Goal: Task Accomplishment & Management: Complete application form

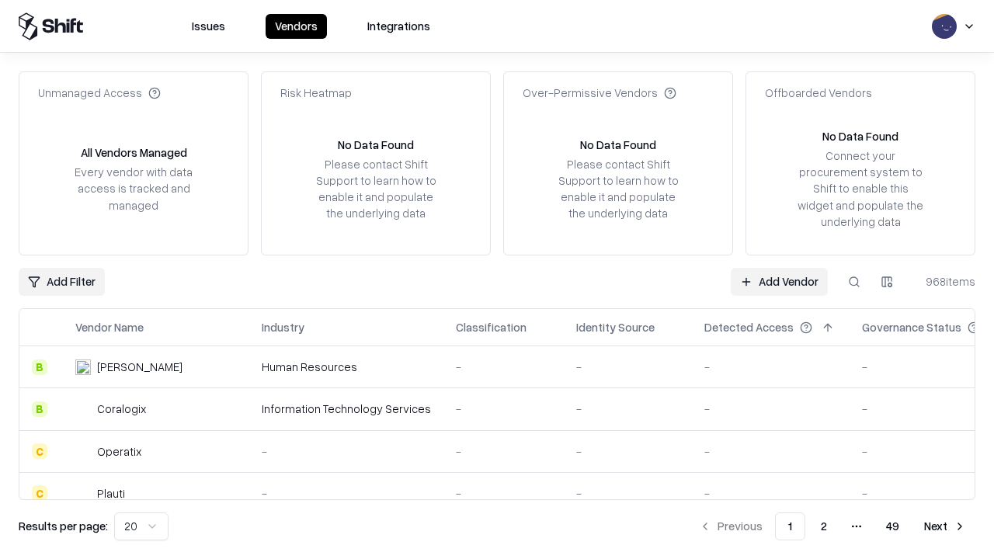
click at [779, 281] on link "Add Vendor" at bounding box center [779, 282] width 97 height 28
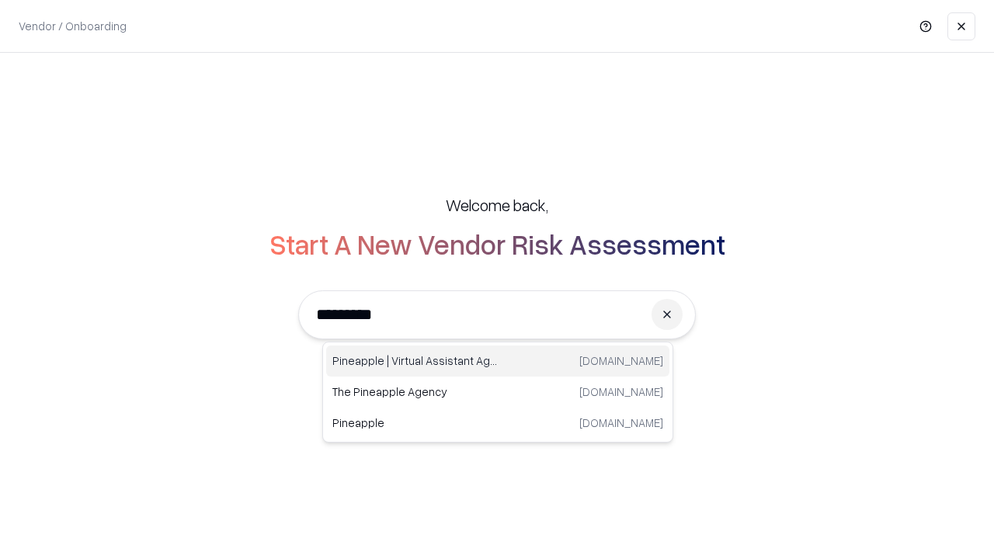
click at [498, 361] on div "Pineapple | Virtual Assistant Agency [DOMAIN_NAME]" at bounding box center [497, 361] width 343 height 31
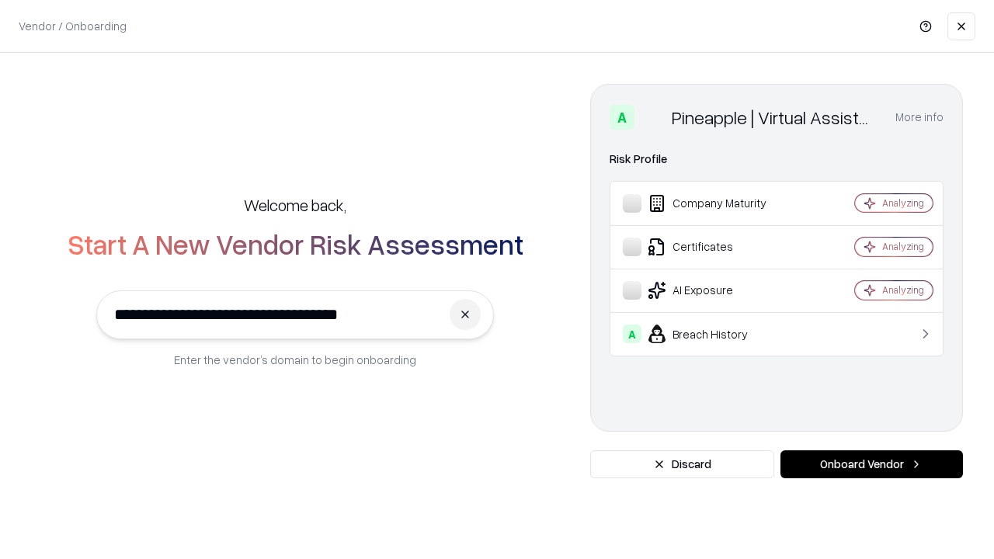
type input "**********"
click at [872, 465] on button "Onboard Vendor" at bounding box center [872, 465] width 183 height 28
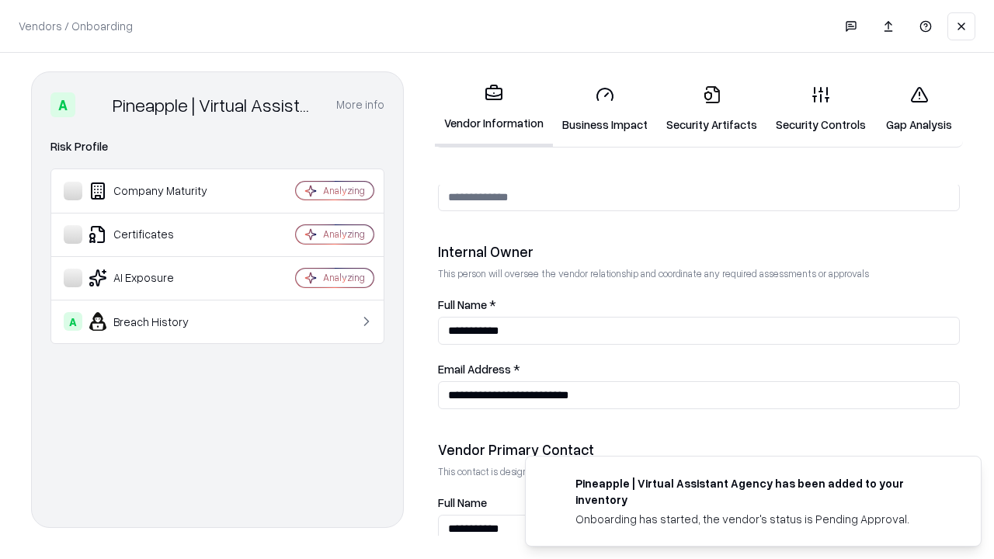
scroll to position [805, 0]
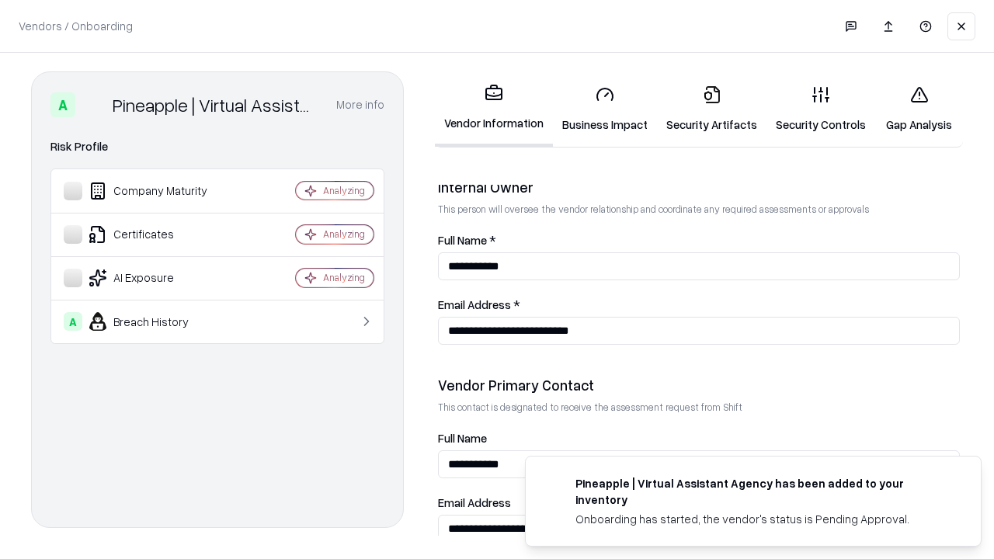
click at [605, 109] on link "Business Impact" at bounding box center [605, 109] width 104 height 72
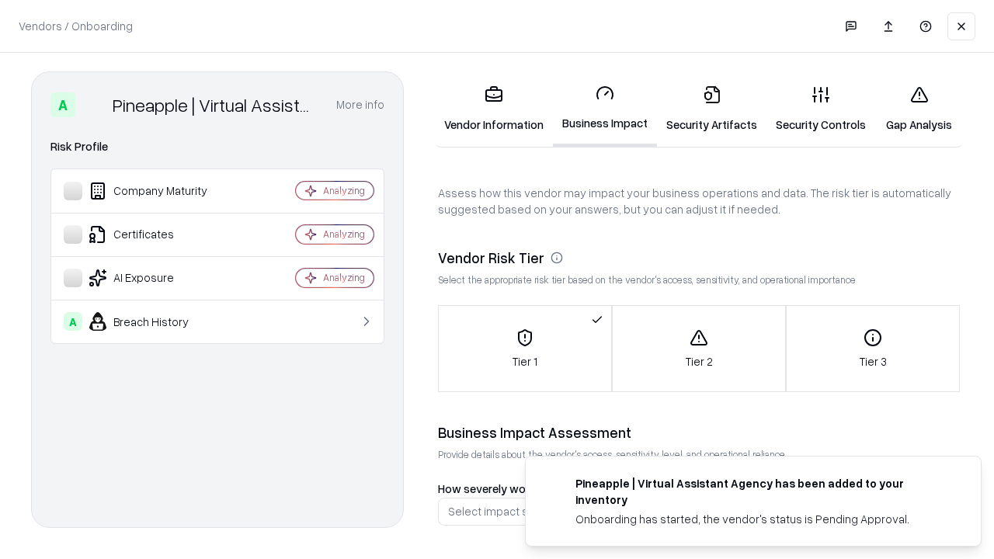
click at [712, 109] on link "Security Artifacts" at bounding box center [712, 109] width 110 height 72
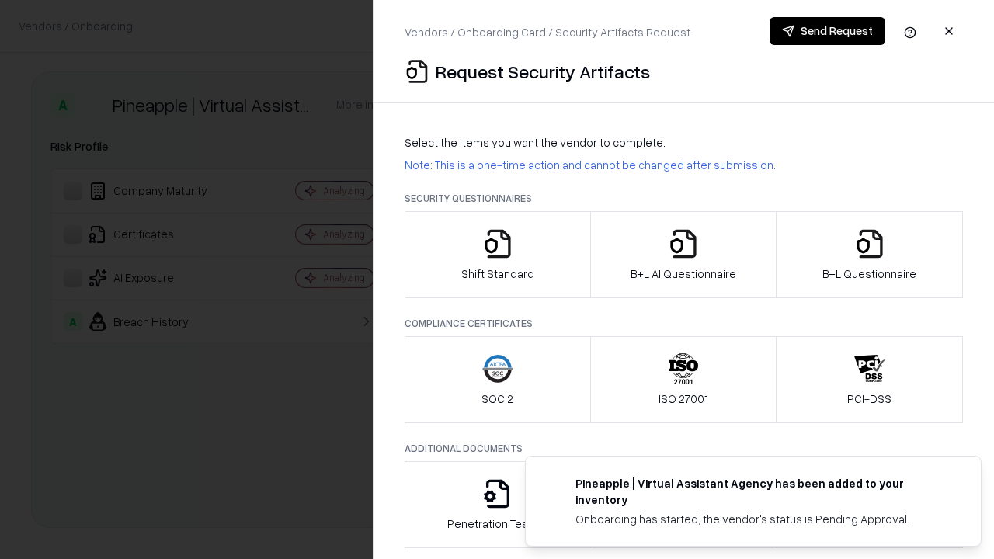
click at [497, 255] on icon "button" at bounding box center [497, 243] width 31 height 31
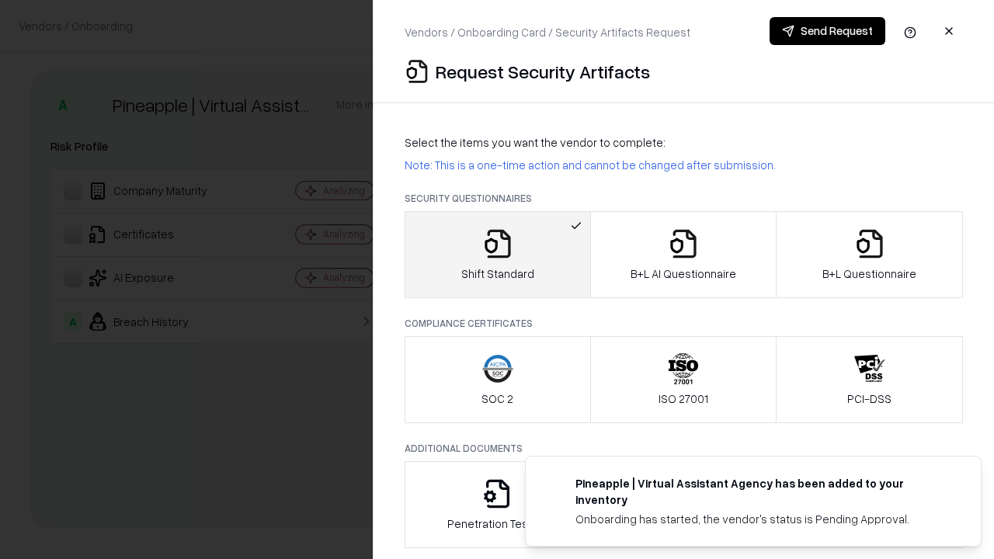
click at [827, 31] on button "Send Request" at bounding box center [828, 31] width 116 height 28
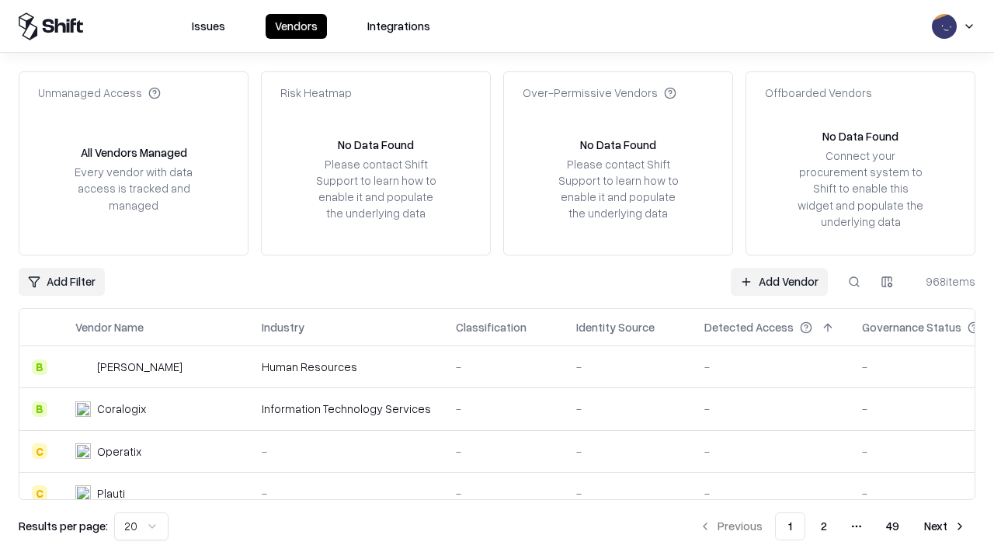
click at [854, 281] on button at bounding box center [855, 282] width 28 height 28
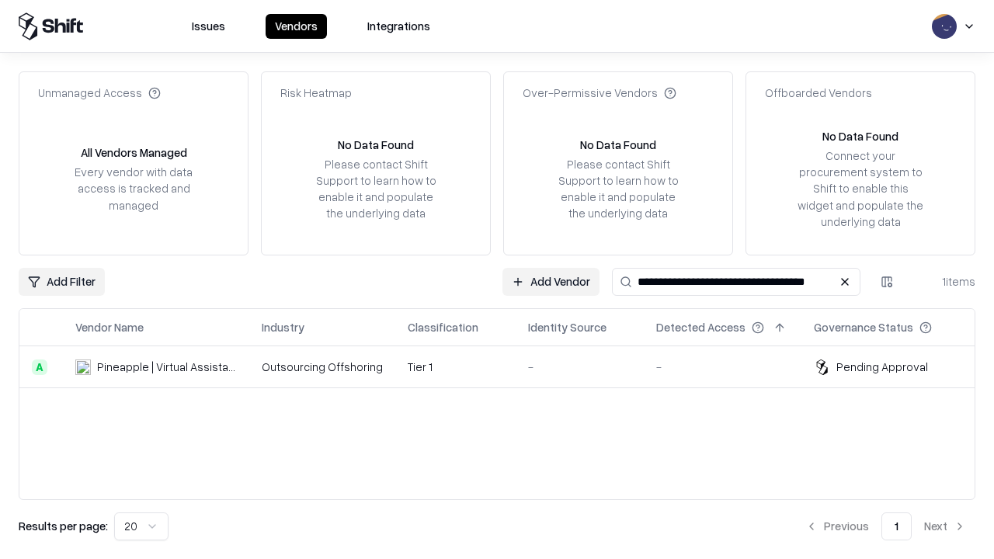
type input "**********"
click at [506, 367] on td "Tier 1" at bounding box center [455, 367] width 120 height 42
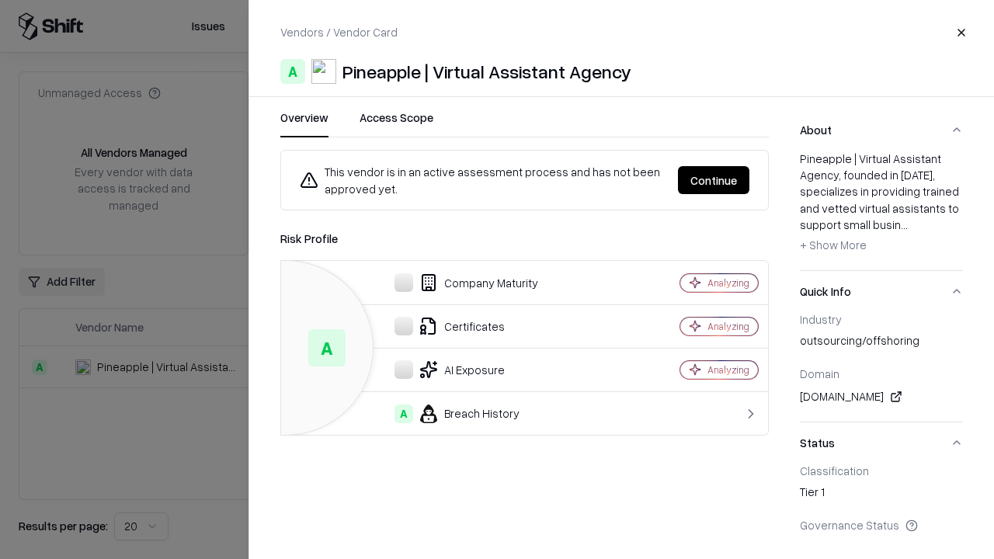
click at [714, 180] on button "Continue" at bounding box center [713, 180] width 71 height 28
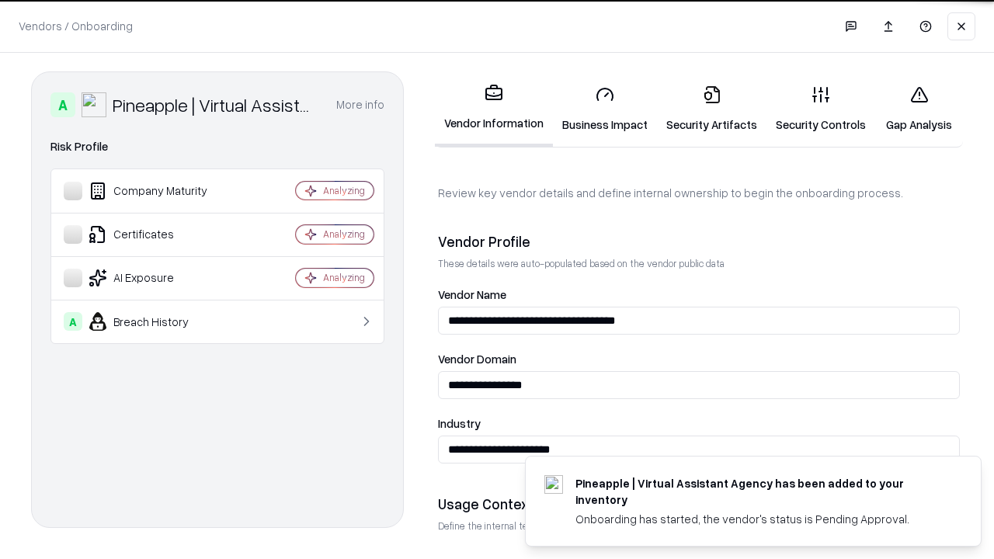
click at [712, 109] on link "Security Artifacts" at bounding box center [712, 109] width 110 height 72
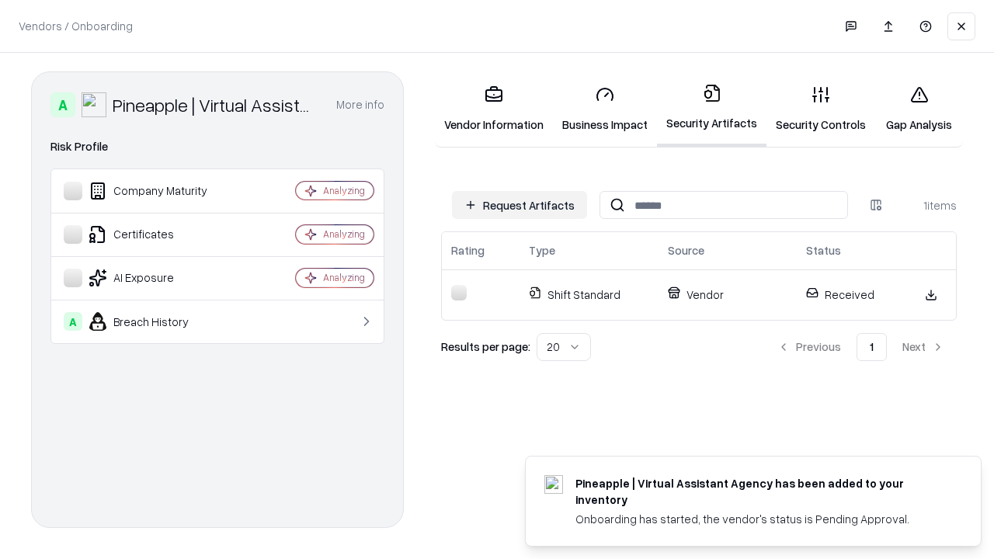
click at [919, 109] on link "Gap Analysis" at bounding box center [919, 109] width 88 height 72
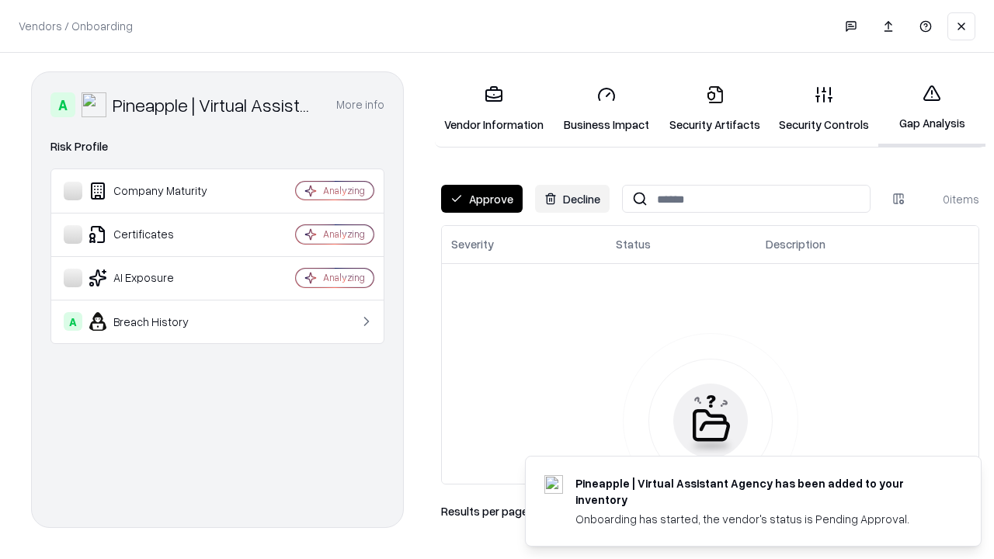
click at [482, 199] on button "Approve" at bounding box center [482, 199] width 82 height 28
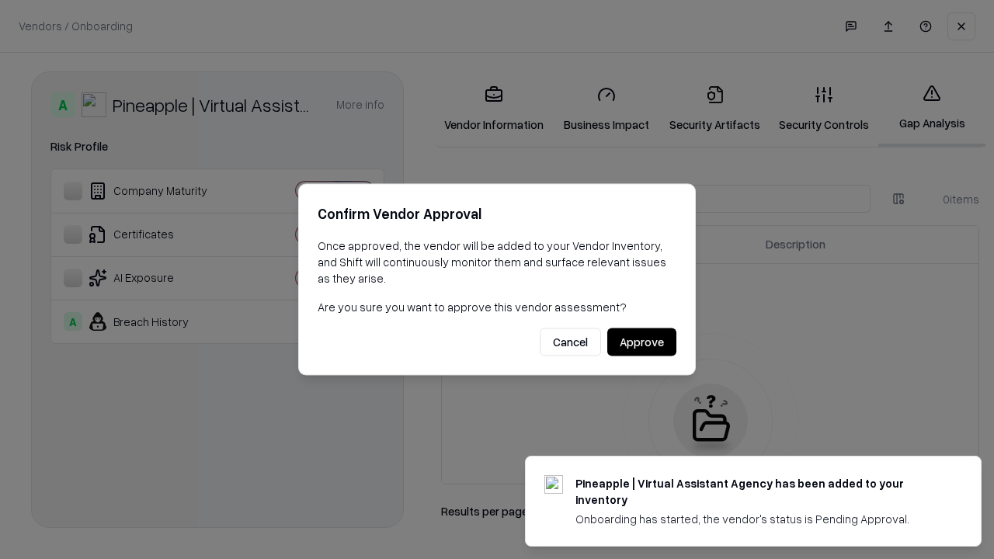
click at [642, 342] on button "Approve" at bounding box center [641, 343] width 69 height 28
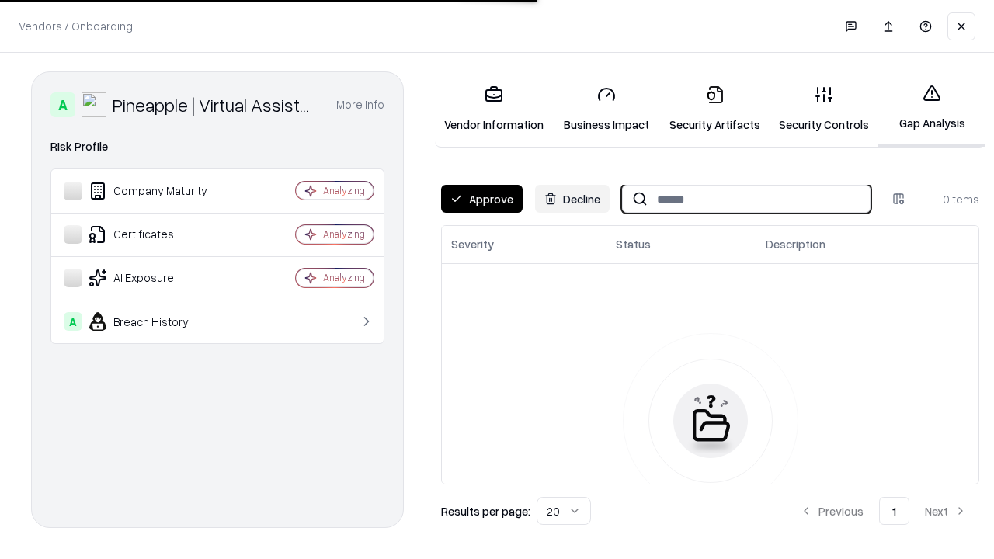
type input "**********"
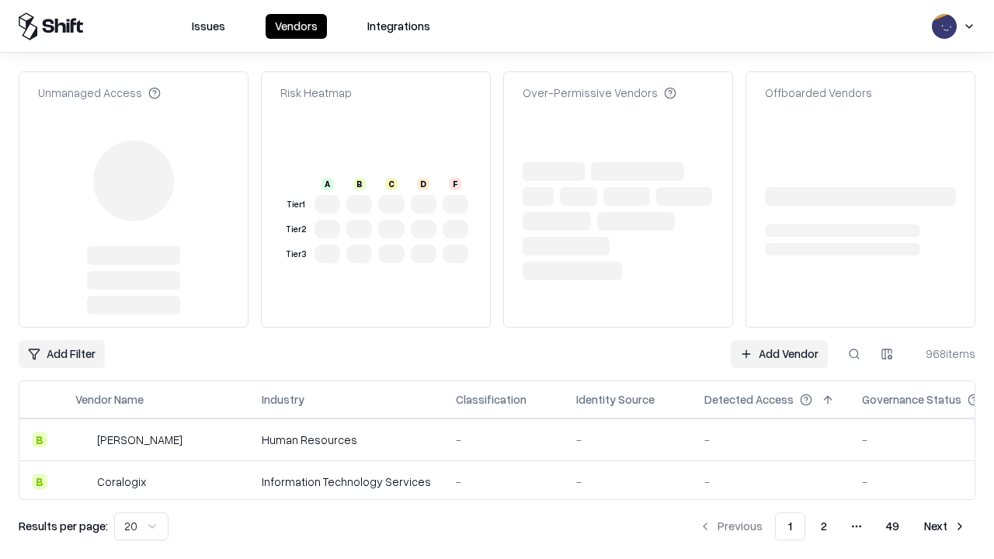
click at [779, 340] on link "Add Vendor" at bounding box center [779, 354] width 97 height 28
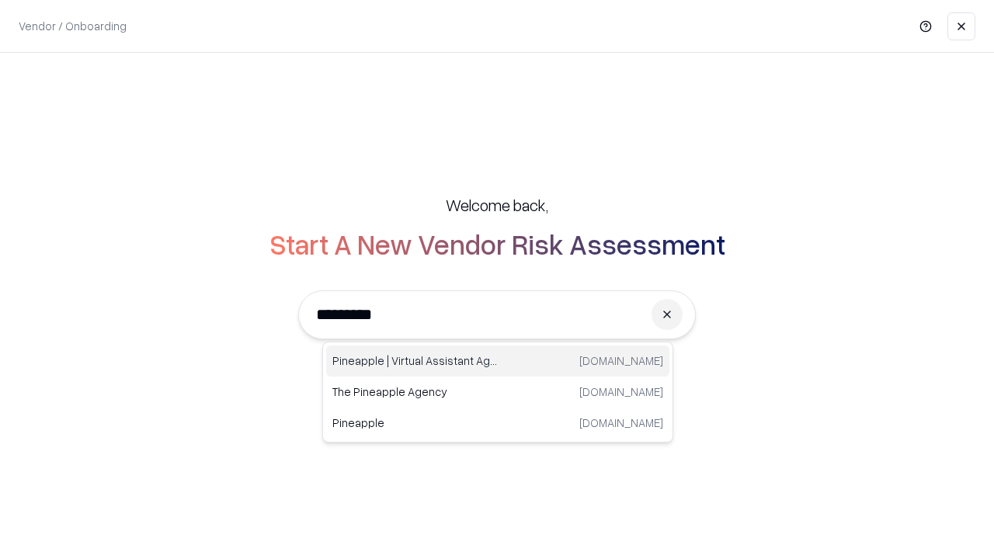
click at [498, 361] on div "Pineapple | Virtual Assistant Agency [DOMAIN_NAME]" at bounding box center [497, 361] width 343 height 31
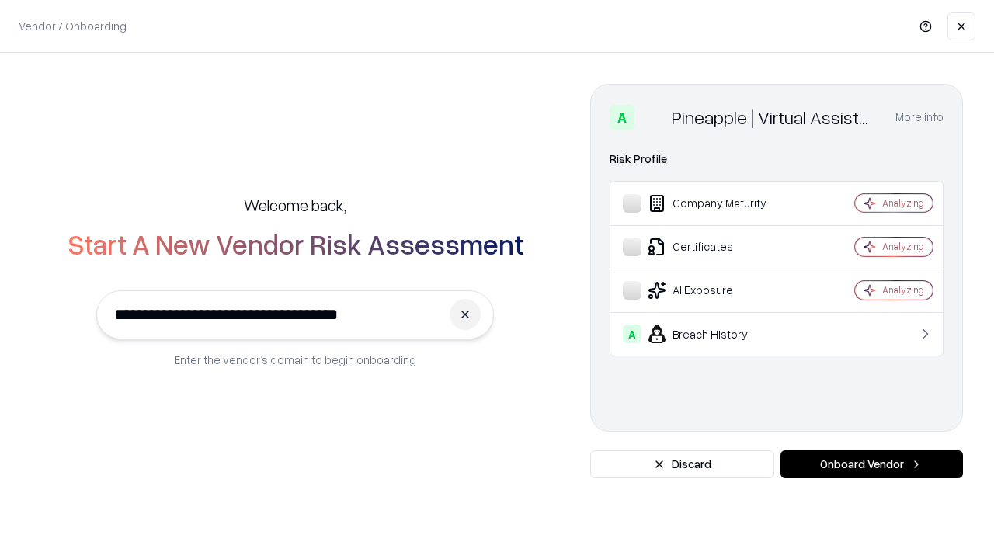
type input "**********"
click at [872, 465] on button "Onboard Vendor" at bounding box center [872, 465] width 183 height 28
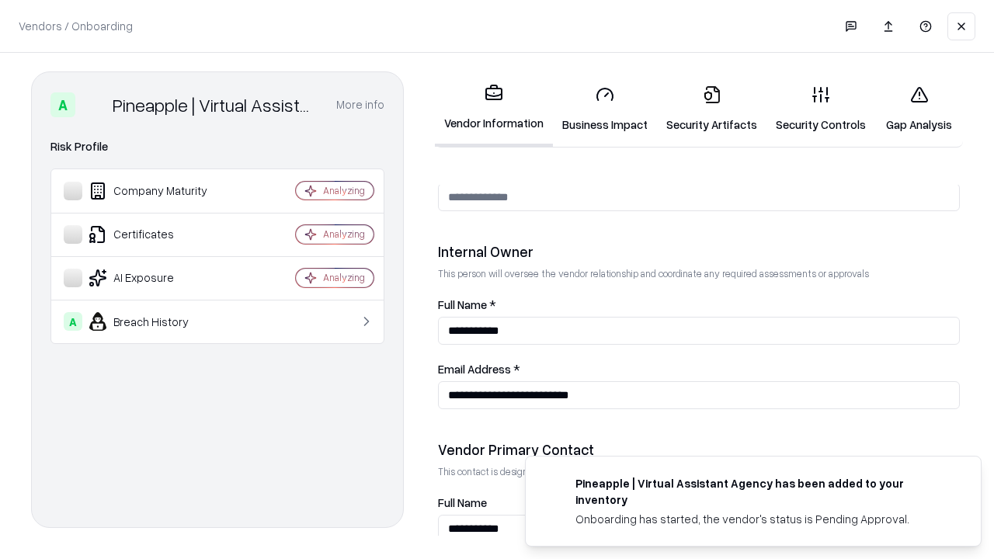
scroll to position [805, 0]
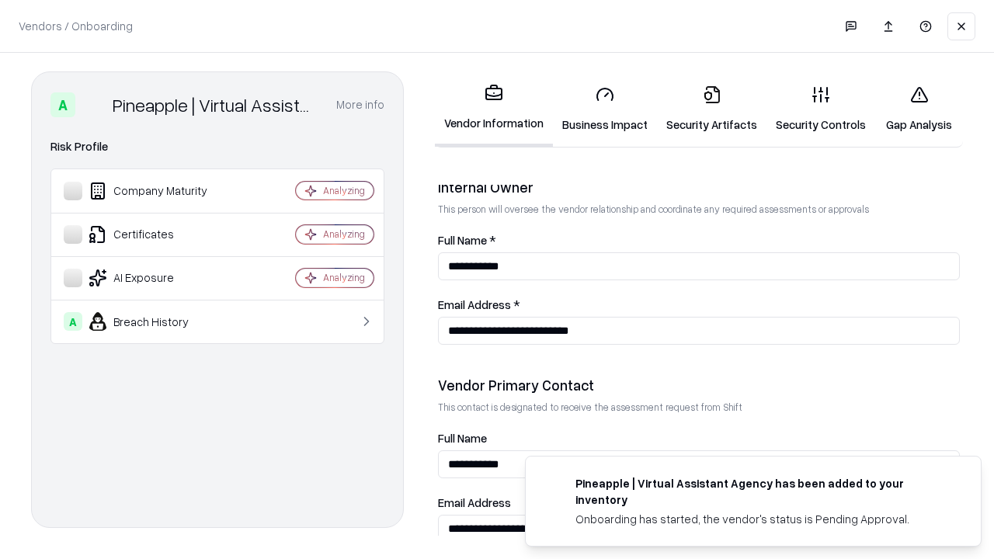
click at [919, 109] on link "Gap Analysis" at bounding box center [919, 109] width 88 height 72
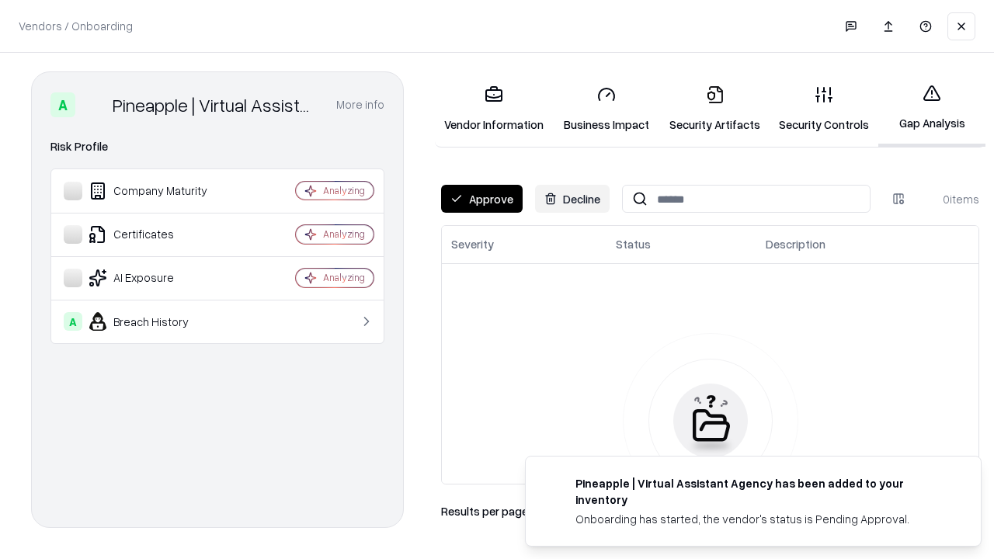
click at [482, 199] on button "Approve" at bounding box center [482, 199] width 82 height 28
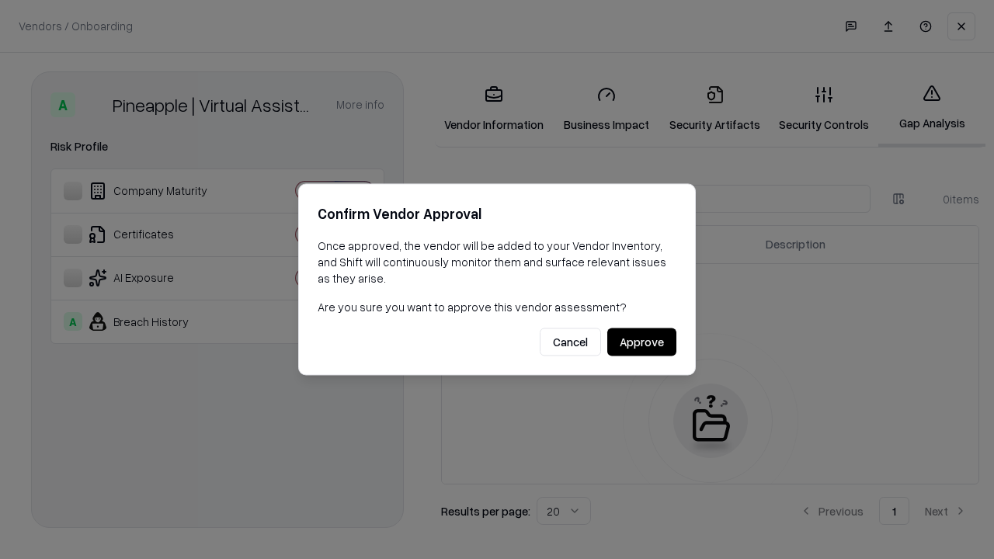
click at [642, 342] on button "Approve" at bounding box center [641, 343] width 69 height 28
